Goal: Task Accomplishment & Management: Manage account settings

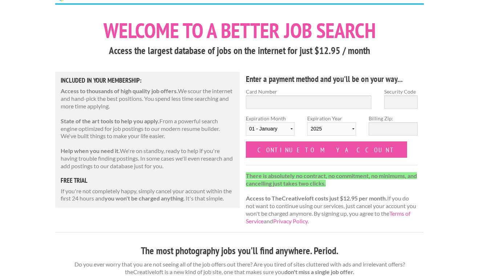
scroll to position [38, 0]
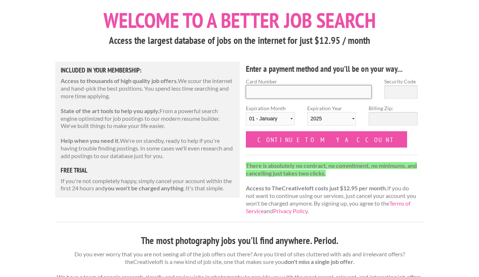
click at [283, 94] on input "Card Number" at bounding box center [309, 91] width 126 height 13
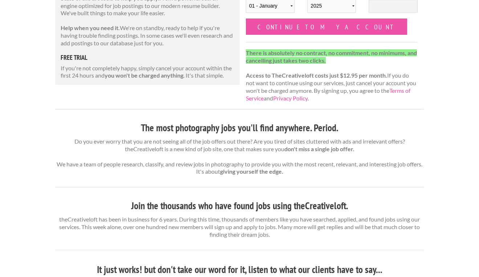
scroll to position [170, 0]
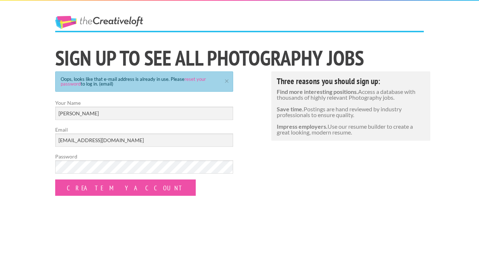
click at [168, 194] on form "Your Name Matthew Kieffer Email matthew112188@msn.com Password Create my Accoun…" at bounding box center [144, 147] width 178 height 97
click at [190, 78] on link "reset your password" at bounding box center [133, 81] width 145 height 11
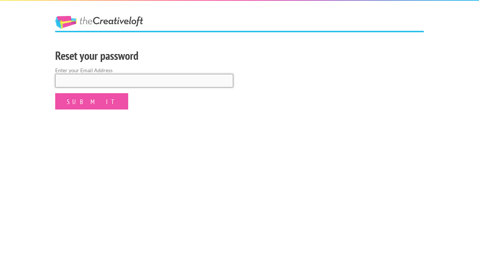
type input "[EMAIL_ADDRESS][DOMAIN_NAME]"
click input "submit" at bounding box center [0, 0] width 0 height 0
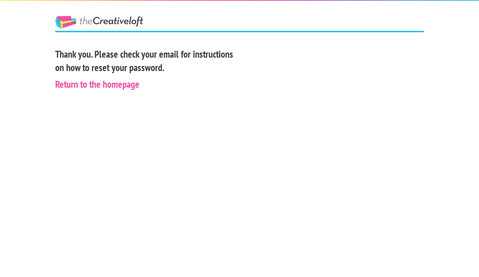
click at [85, 100] on div "The Creative Loft Thank you. Please check your email for instructions on how to…" at bounding box center [239, 138] width 479 height 277
